Goal: Unclear

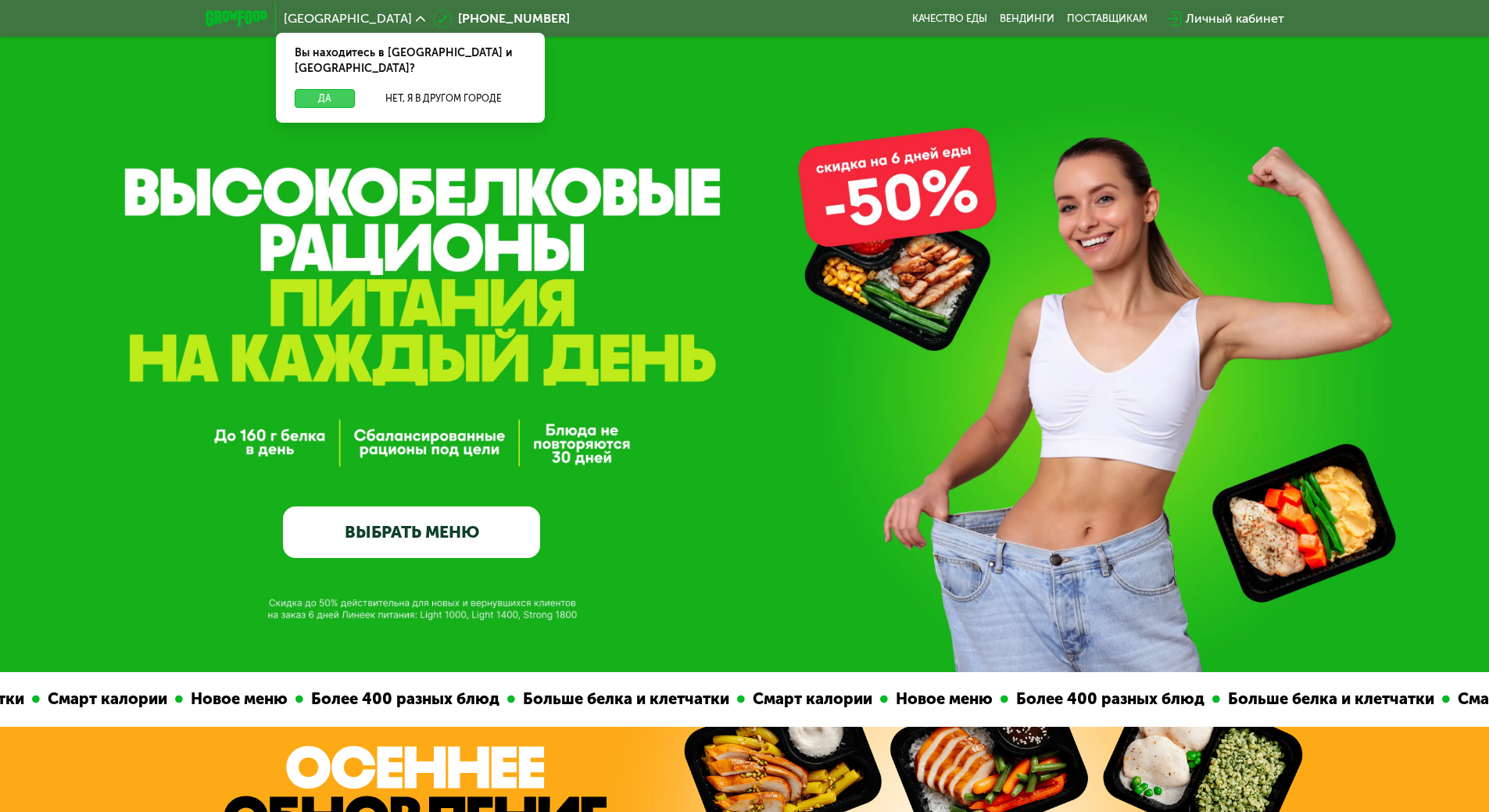
click at [326, 89] on button "Да" at bounding box center [325, 98] width 60 height 19
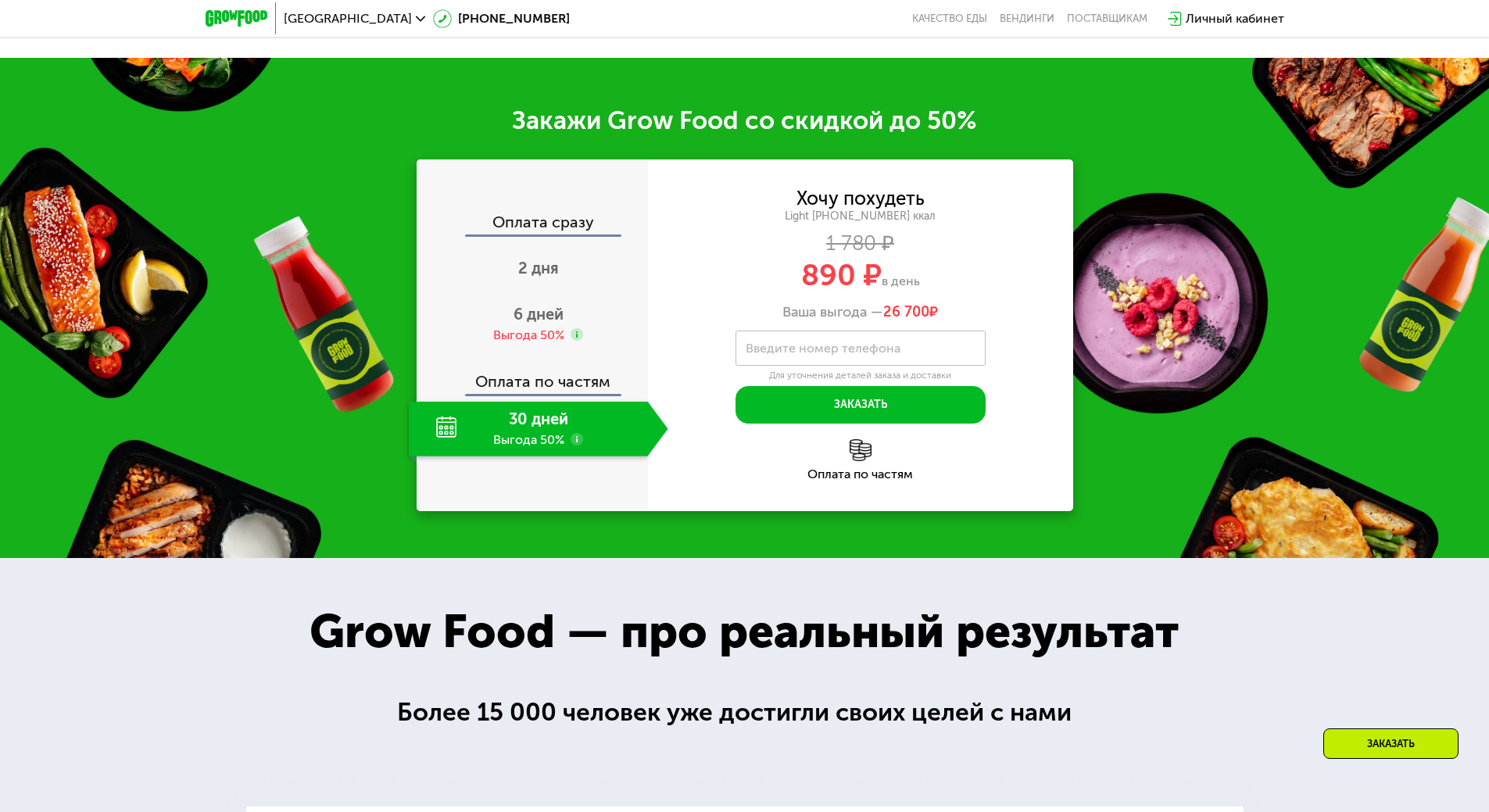
scroll to position [1953, 0]
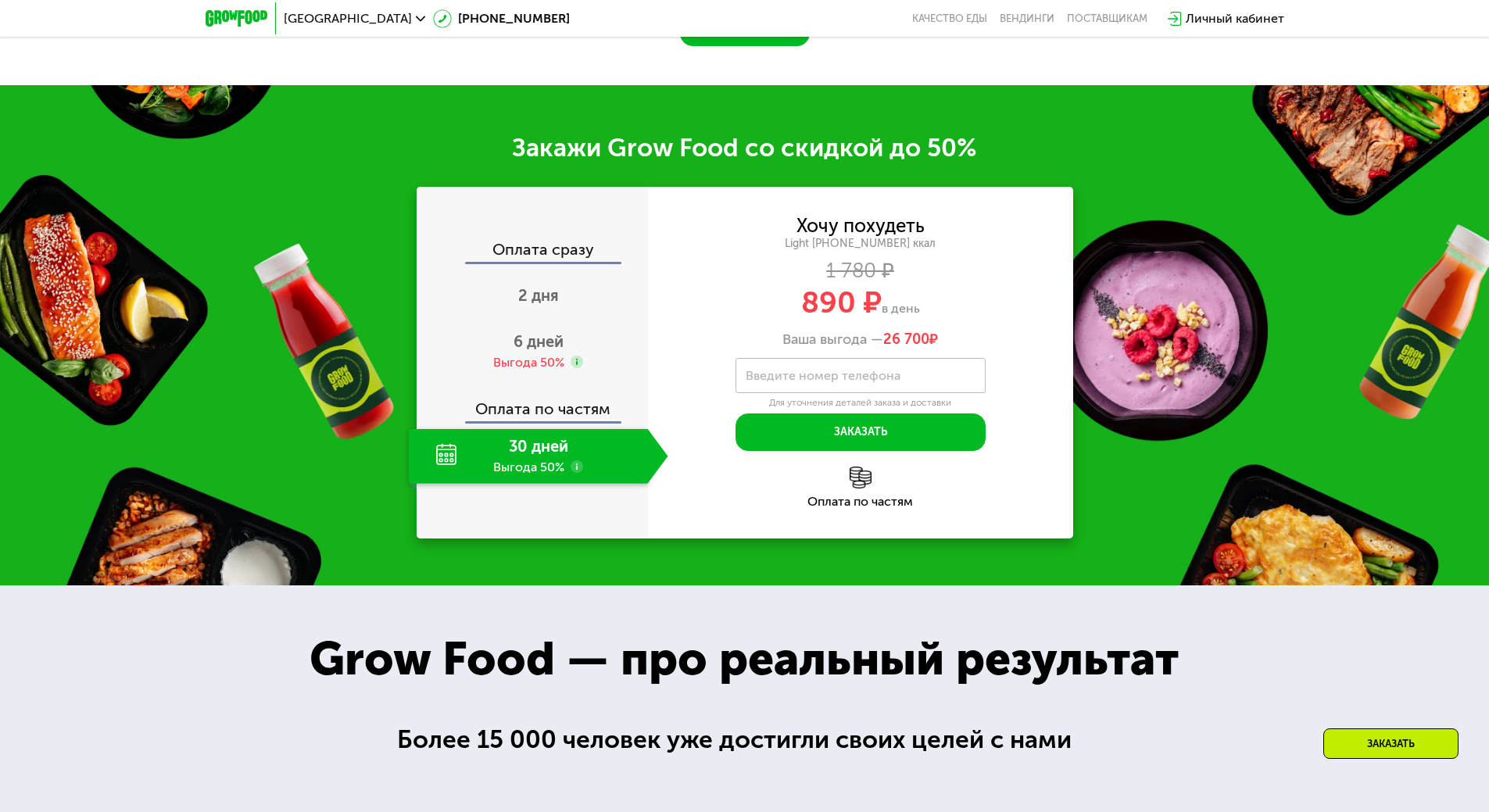
click at [521, 262] on div "Оплата сразу" at bounding box center [533, 251] width 230 height 21
click at [526, 262] on div "Оплата сразу" at bounding box center [533, 251] width 230 height 21
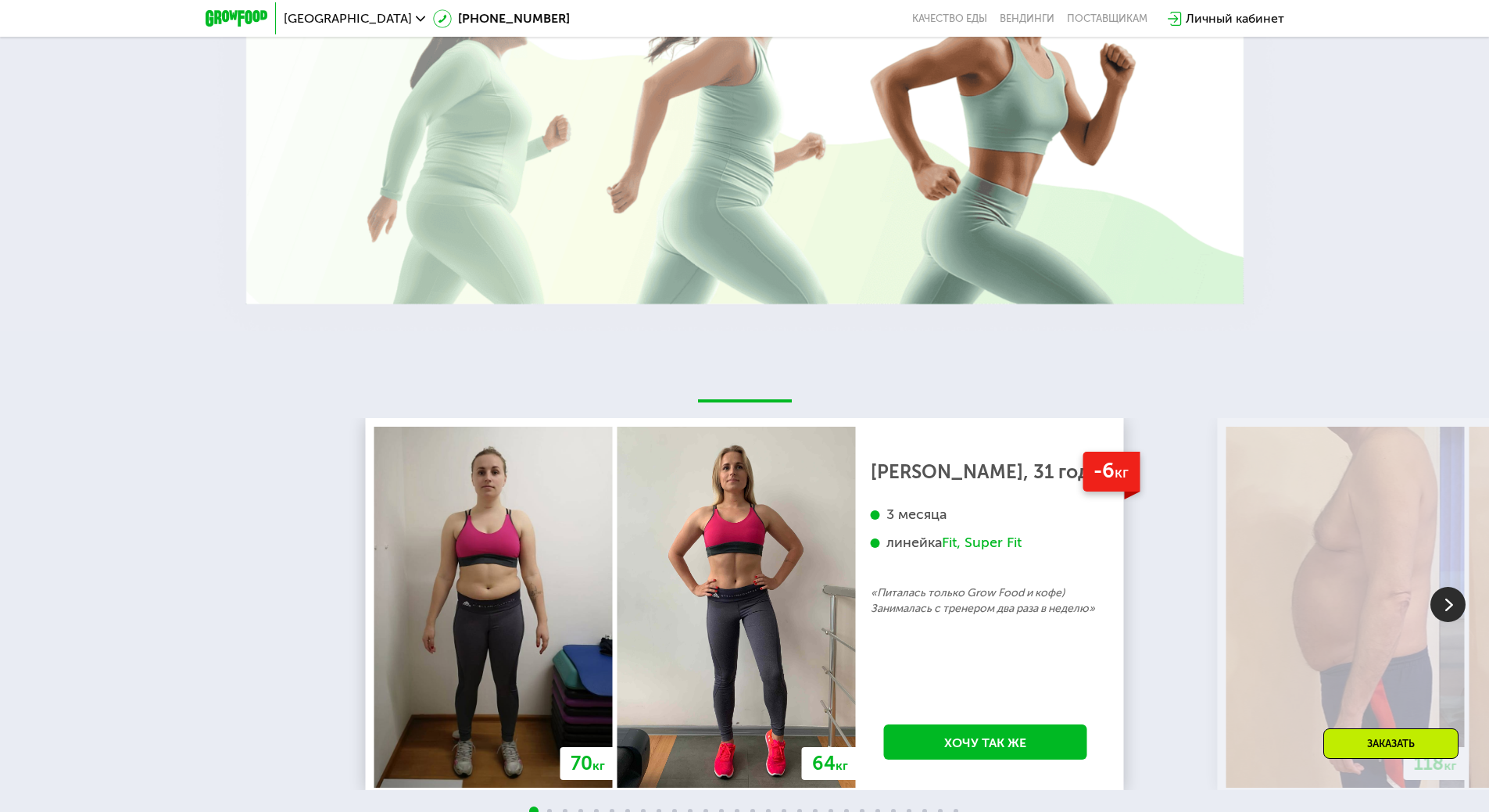
scroll to position [3203, 0]
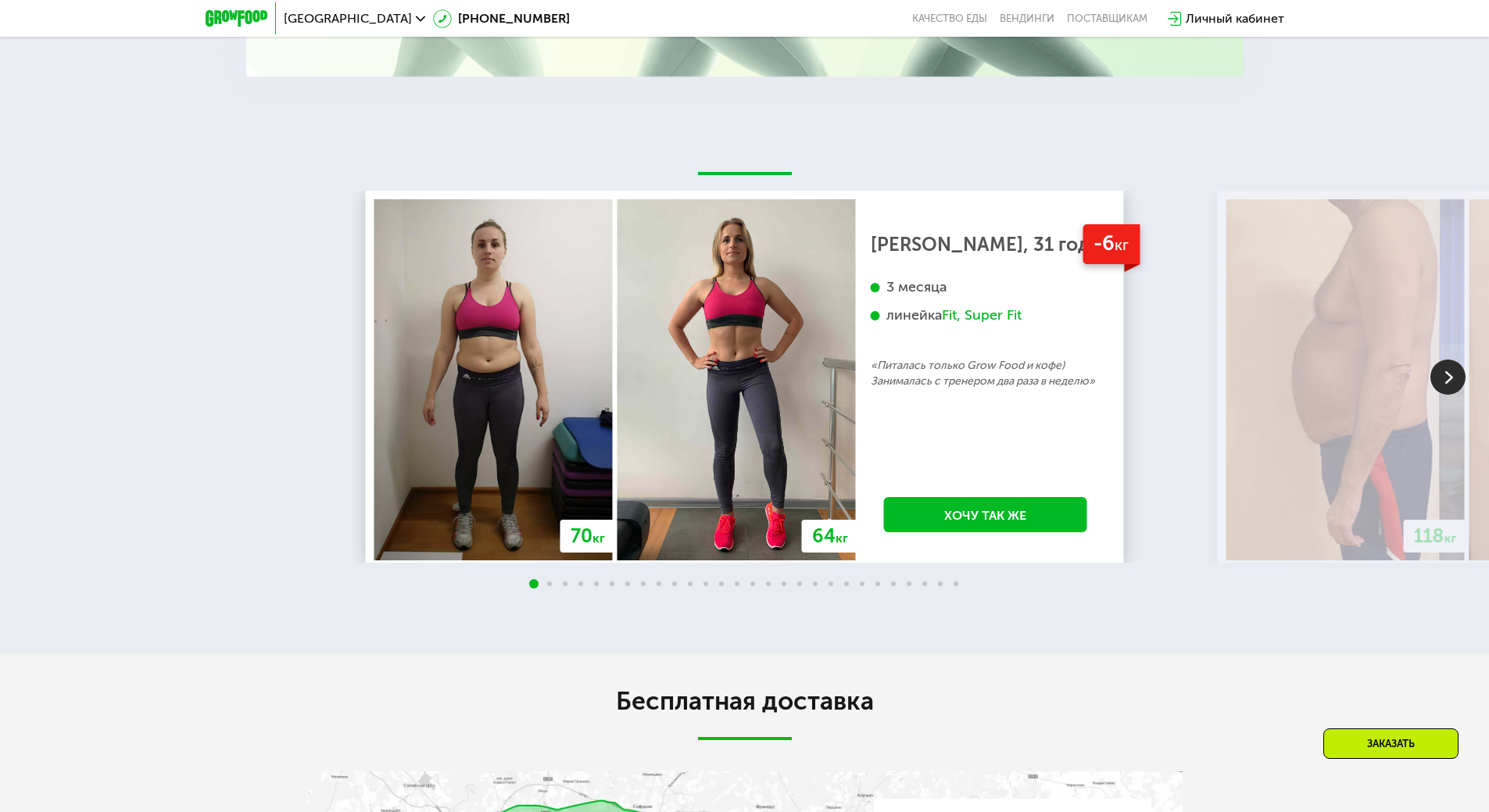
click at [1444, 395] on img at bounding box center [1447, 377] width 36 height 36
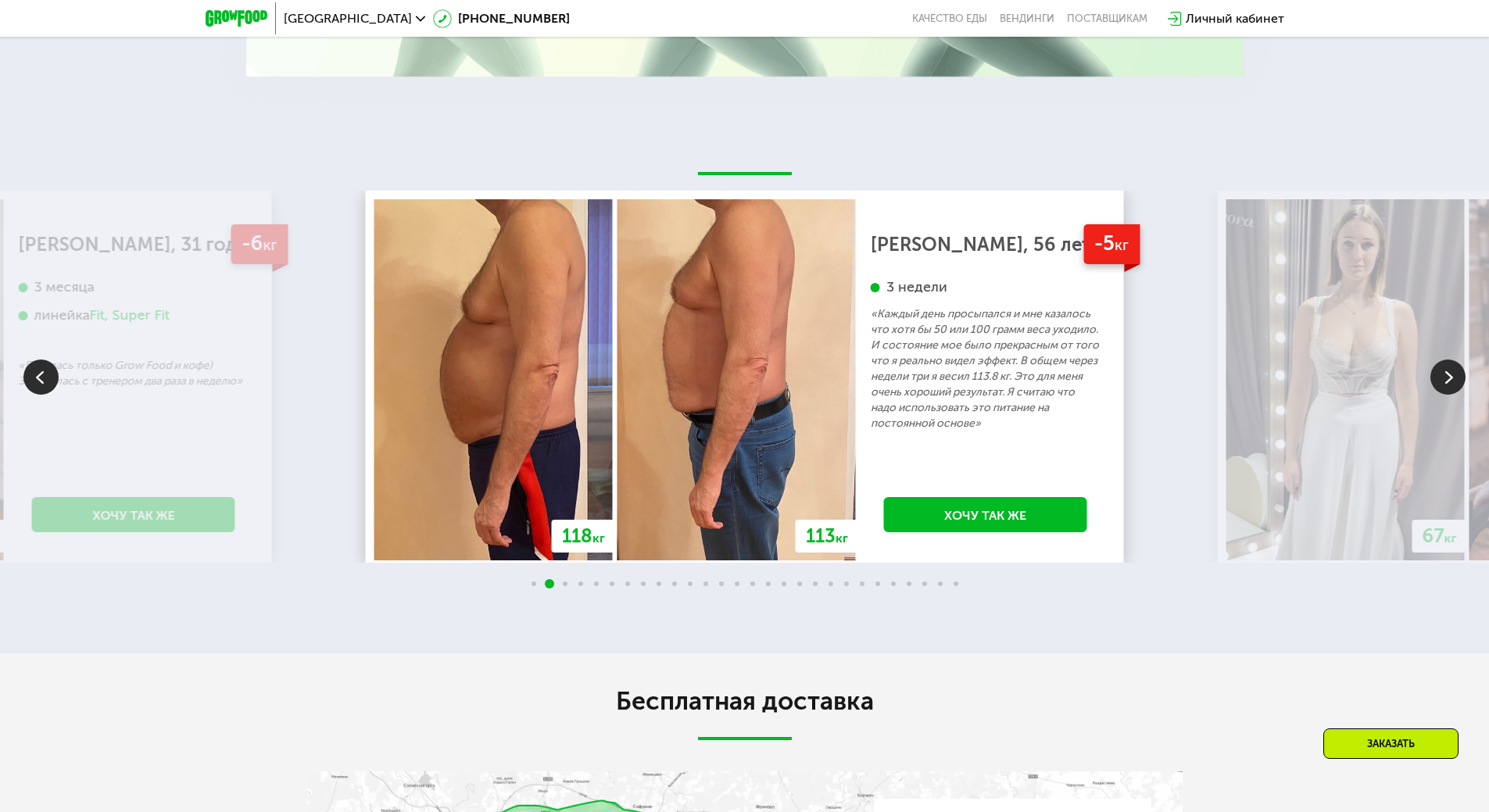
click at [1444, 395] on img at bounding box center [1447, 377] width 36 height 36
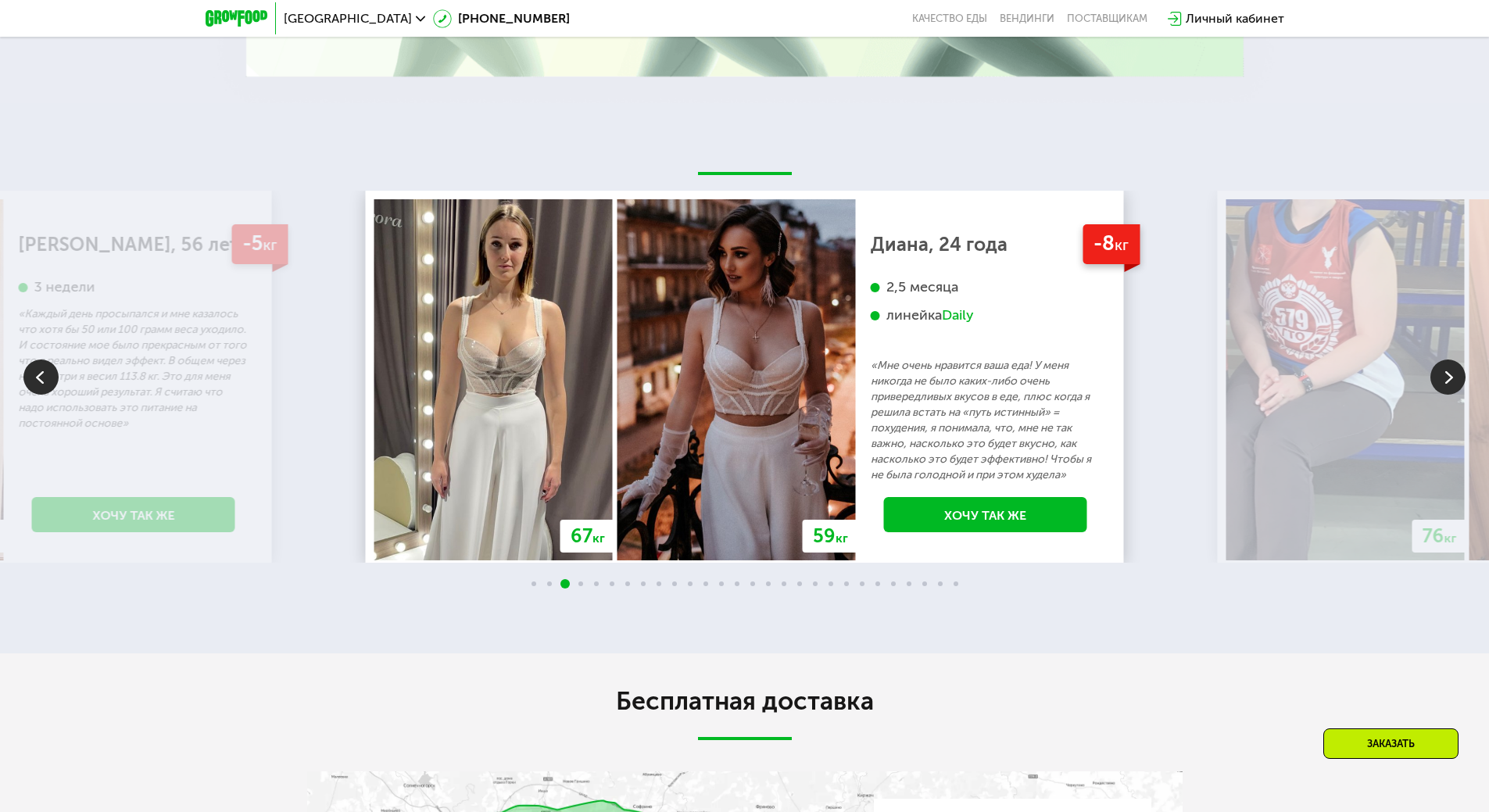
click at [1444, 395] on img at bounding box center [1447, 377] width 36 height 36
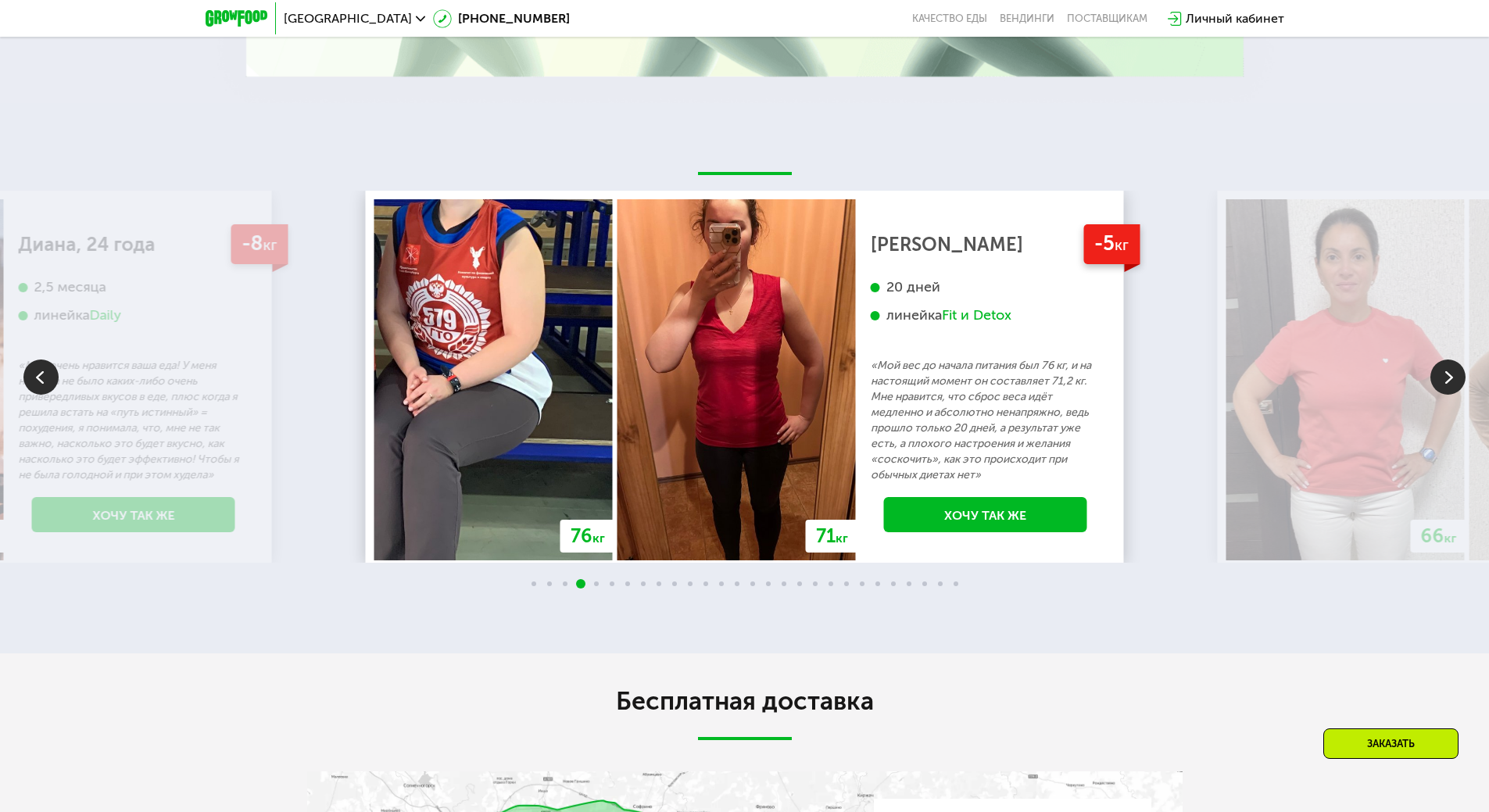
click at [1444, 395] on img at bounding box center [1447, 377] width 36 height 36
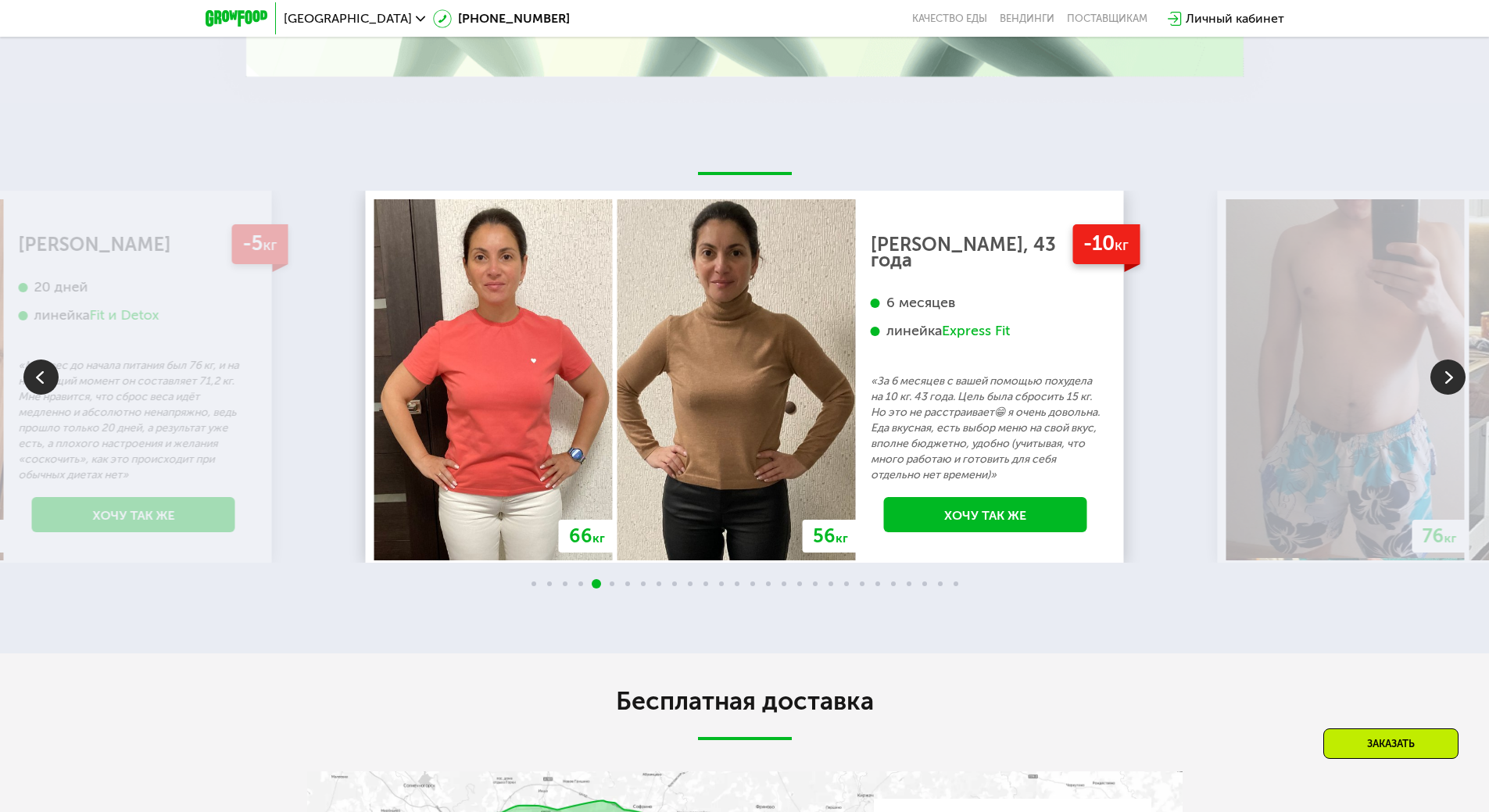
click at [1444, 395] on img at bounding box center [1447, 377] width 36 height 36
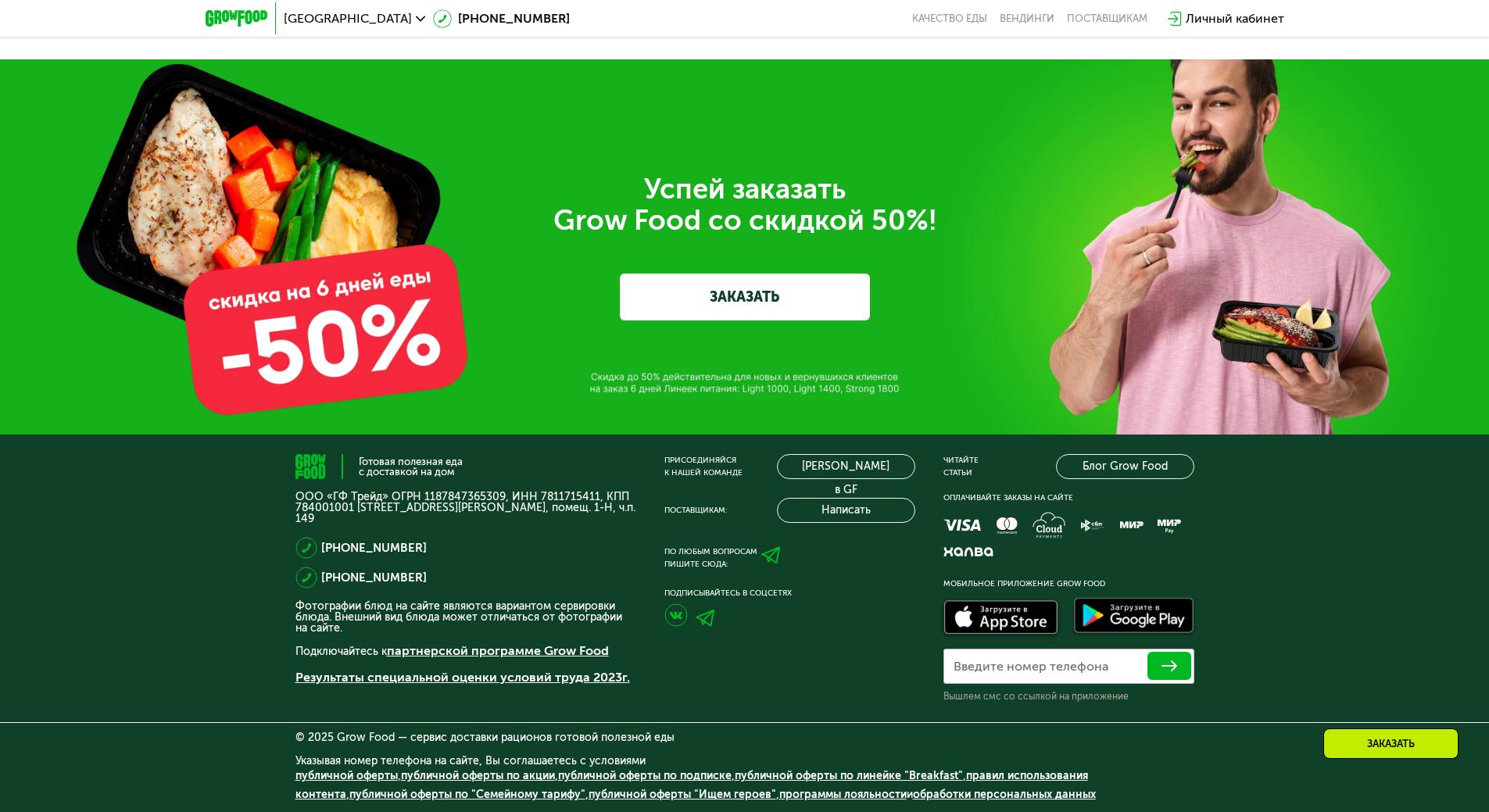
scroll to position [5234, 0]
